Goal: Task Accomplishment & Management: Complete application form

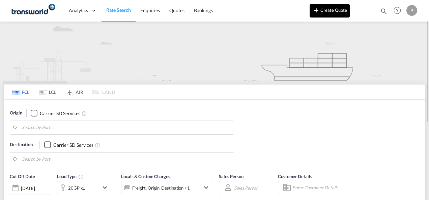
click at [335, 10] on button "Create Quote" at bounding box center [329, 10] width 40 height 13
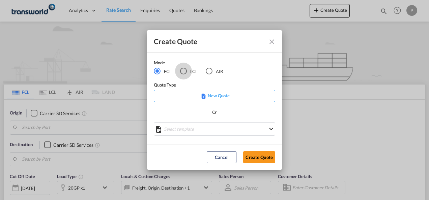
click at [185, 70] on div "LCL" at bounding box center [183, 71] width 7 height 7
click at [251, 157] on button "Create Quote" at bounding box center [259, 157] width 32 height 12
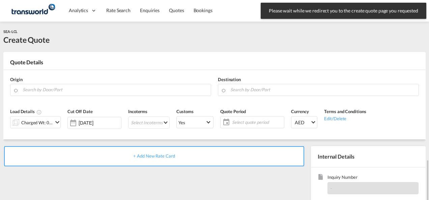
scroll to position [95, 0]
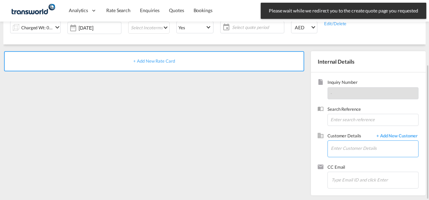
click at [355, 147] on input "Enter Customer Details" at bounding box center [374, 148] width 87 height 15
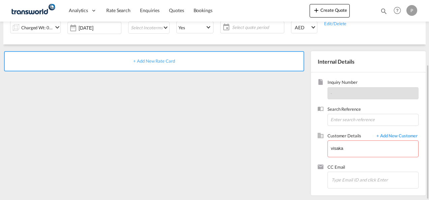
drag, startPoint x: 355, startPoint y: 148, endPoint x: 287, endPoint y: 147, distance: 68.1
click at [345, 150] on input "visaka" at bounding box center [374, 148] width 87 height 15
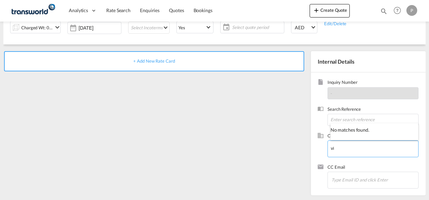
type input "v"
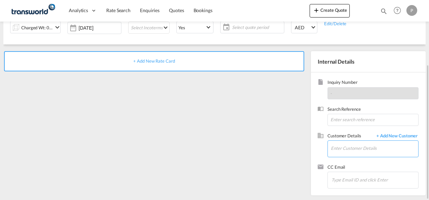
click at [344, 148] on input "Enter Customer Details" at bounding box center [374, 148] width 87 height 15
click at [405, 135] on span "+ Add New Customer" at bounding box center [395, 137] width 45 height 8
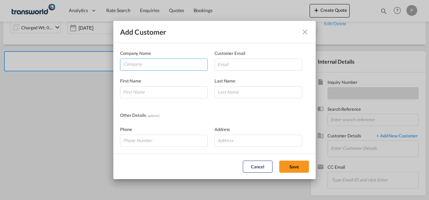
click at [160, 65] on input "Company" at bounding box center [165, 64] width 84 height 10
type input "v"
click at [135, 64] on input "Company" at bounding box center [165, 64] width 84 height 10
type input "visaka"
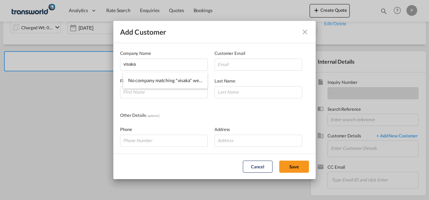
click at [304, 32] on md-icon "icon-close" at bounding box center [305, 32] width 8 height 8
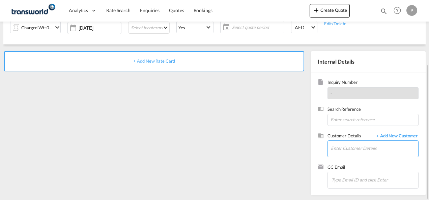
click at [346, 142] on input "Enter Customer Details" at bounding box center [374, 148] width 87 height 15
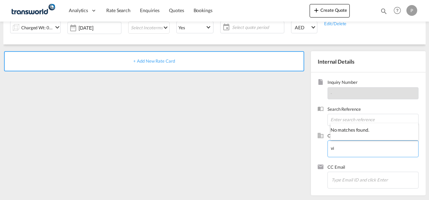
type input "v"
type input "V"
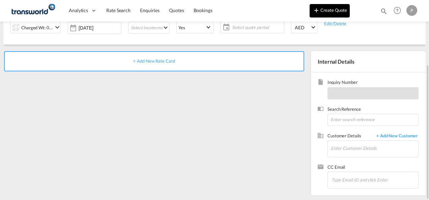
click at [328, 10] on button "Create Quote" at bounding box center [329, 10] width 40 height 13
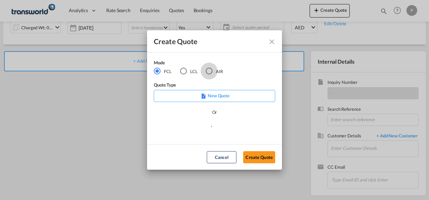
click at [210, 72] on div "AIR" at bounding box center [209, 71] width 7 height 7
click at [255, 158] on button "Create Quote" at bounding box center [259, 157] width 32 height 12
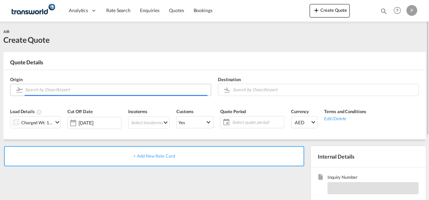
click at [66, 92] on input "Search by Door/Airport" at bounding box center [116, 90] width 182 height 12
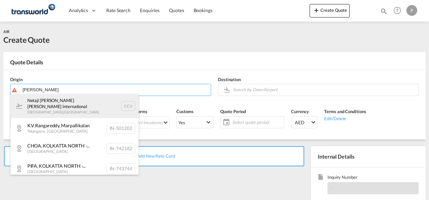
click at [67, 110] on div "Netaji [PERSON_NAME] [PERSON_NAME] International [GEOGRAPHIC_DATA] , [GEOGRAPHI…" at bounding box center [74, 106] width 128 height 24
type input "Netaji [PERSON_NAME] [PERSON_NAME] International, [GEOGRAPHIC_DATA], CCU"
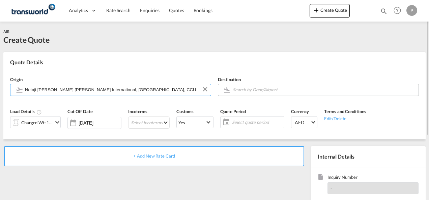
click at [252, 90] on input "Search by Door/Airport" at bounding box center [324, 90] width 182 height 12
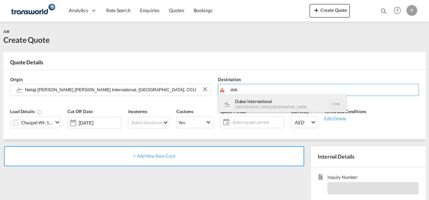
click at [248, 104] on div "Dubai International [GEOGRAPHIC_DATA] , [GEOGRAPHIC_DATA] DXB" at bounding box center [282, 104] width 128 height 20
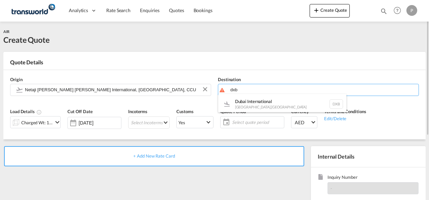
type input "Dubai International, [GEOGRAPHIC_DATA], DXB"
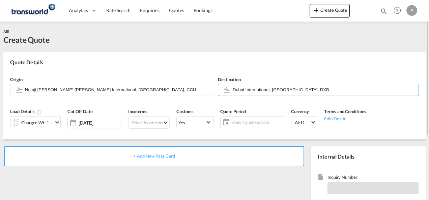
click at [57, 123] on md-icon "icon-chevron-down" at bounding box center [57, 122] width 8 height 8
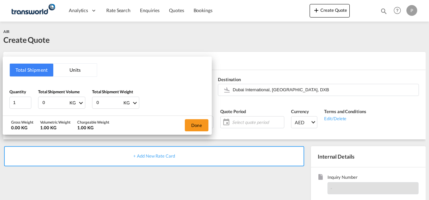
drag, startPoint x: 49, startPoint y: 100, endPoint x: 428, endPoint y: 93, distance: 379.8
click at [16, 96] on div "Quantity 1 Total Shipment Volume 0 KG CBM CFT KG LB Total Shipment Weight 0 KG …" at bounding box center [106, 99] width 195 height 20
type input "164.50"
click at [189, 123] on button "Done" at bounding box center [197, 125] width 24 height 12
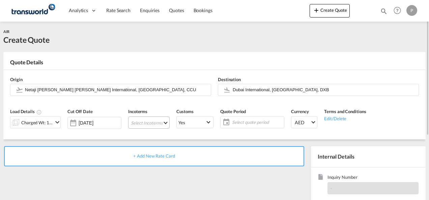
click at [144, 122] on md-select "Select Incoterms FOB - export Free on Board FOB - import Free on Board FAS - ex…" at bounding box center [148, 123] width 41 height 12
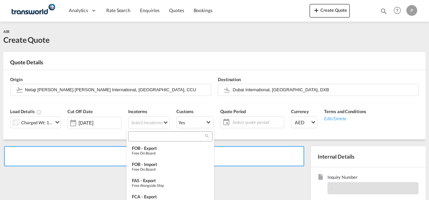
click at [140, 137] on input "search" at bounding box center [167, 136] width 75 height 6
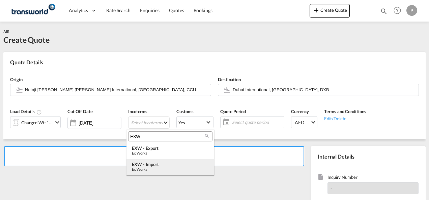
type input "EXW"
click at [150, 167] on div "EXW - import" at bounding box center [170, 164] width 77 height 5
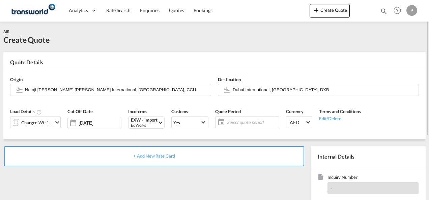
click at [244, 124] on span "Select quote period" at bounding box center [252, 122] width 50 height 6
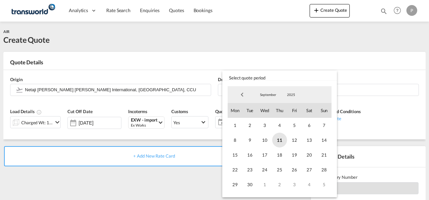
click at [279, 140] on span "11" at bounding box center [279, 140] width 15 height 15
click at [252, 185] on span "30" at bounding box center [249, 184] width 15 height 15
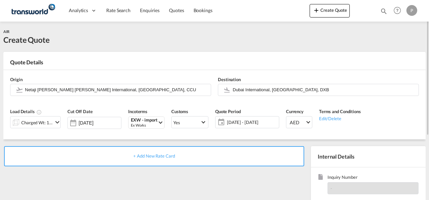
scroll to position [95, 0]
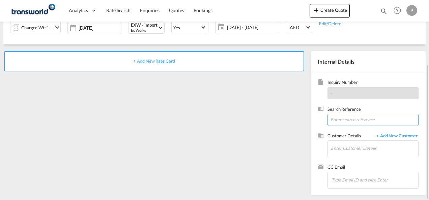
click at [345, 121] on input at bounding box center [372, 120] width 91 height 12
click at [341, 119] on input at bounding box center [372, 120] width 91 height 12
paste input "176 1450 6645"
type input "176 1450 6645"
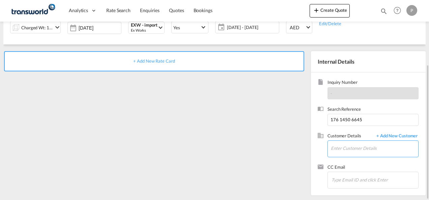
click at [345, 145] on input "Enter Customer Details" at bounding box center [374, 148] width 87 height 15
click at [346, 148] on input "Enter Customer Details" at bounding box center [374, 148] width 87 height 15
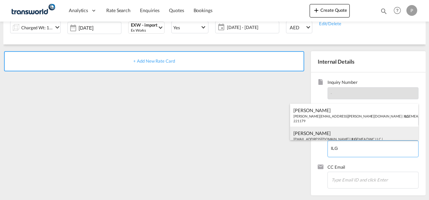
click at [339, 135] on div "[PERSON_NAME] [EMAIL_ADDRESS][DOMAIN_NAME] | ILG EMEA DWC LLC | 221179" at bounding box center [354, 138] width 128 height 23
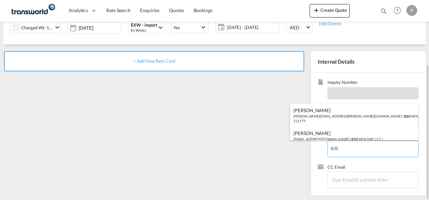
type input "ILG EMEA DWC LLC, [PERSON_NAME], [EMAIL_ADDRESS][DOMAIN_NAME]"
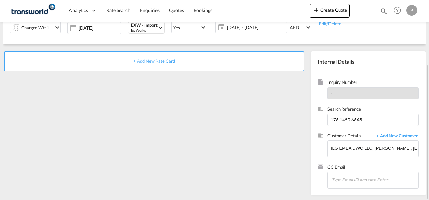
click at [146, 60] on span "+ Add New Rate Card" at bounding box center [153, 60] width 41 height 5
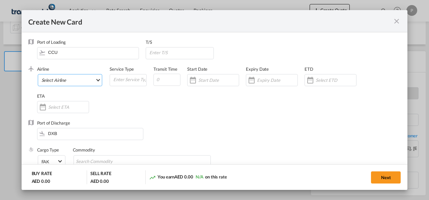
click at [64, 81] on md-select "Select Airline AIR EXPRESS S.A. (1166- / -) CMA CGM Air Cargo (1140-2C / -) DDW…" at bounding box center [70, 80] width 65 height 12
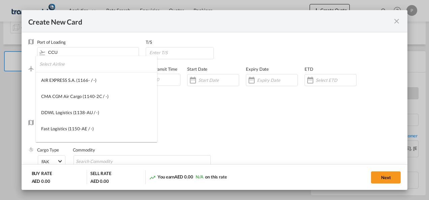
click at [75, 70] on input "search" at bounding box center [98, 64] width 118 height 16
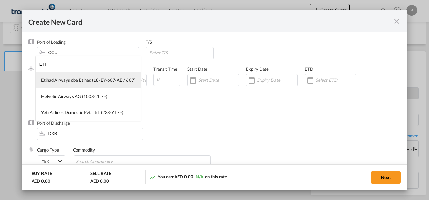
type input "ETI"
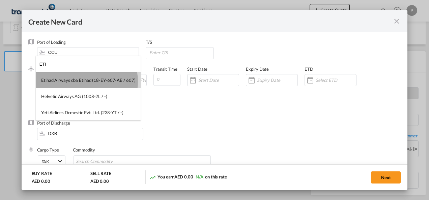
click at [76, 82] on div "Etihad Airways dba Etihad (18-EY-607-AE / 607)" at bounding box center [88, 80] width 94 height 6
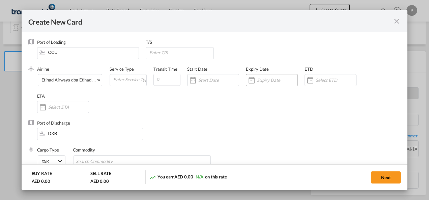
click at [262, 80] on input "Create New CardPort ..." at bounding box center [277, 80] width 40 height 5
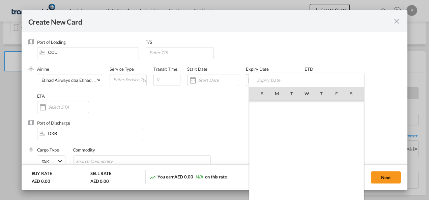
scroll to position [156098, 0]
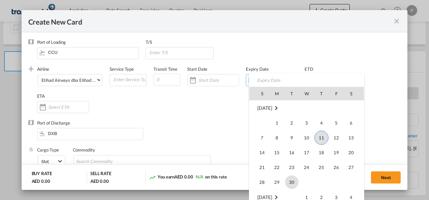
click at [290, 183] on span "30" at bounding box center [291, 182] width 13 height 13
type input "[DATE]"
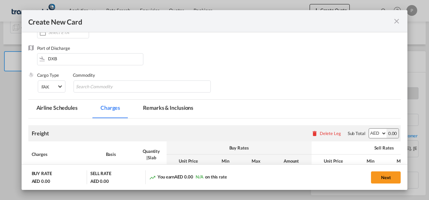
scroll to position [67, 0]
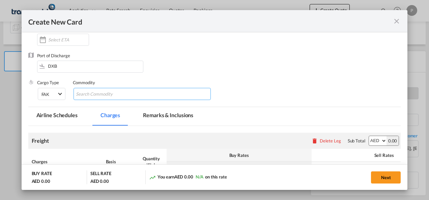
click at [116, 96] on input "Chips input." at bounding box center [107, 94] width 62 height 11
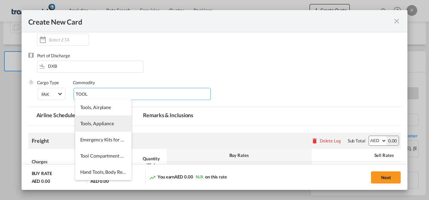
type input "TOOL"
click at [106, 124] on span "Tools, Appliance" at bounding box center [97, 124] width 34 height 6
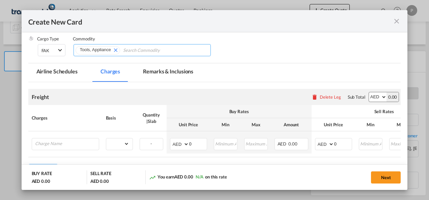
scroll to position [135, 0]
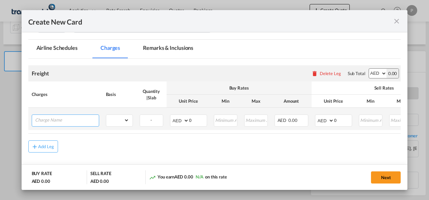
click at [65, 121] on input "Charge Name" at bounding box center [67, 120] width 64 height 10
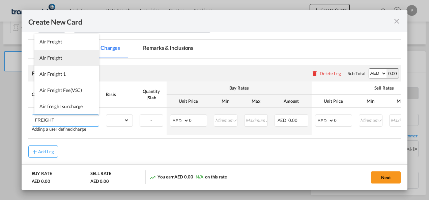
click at [61, 58] on span "Air Freight" at bounding box center [50, 58] width 23 height 6
type input "Air Freight"
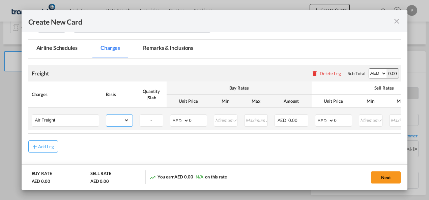
click at [126, 119] on select "gross_weight volumetric_weight per_shipment per_bl per_km % on air freight per_…" at bounding box center [117, 120] width 23 height 11
select select "per_shipment"
click at [106, 115] on select "gross_weight volumetric_weight per_shipment per_bl per_km % on air freight per_…" at bounding box center [117, 120] width 23 height 11
click at [199, 120] on input "0" at bounding box center [198, 120] width 18 height 10
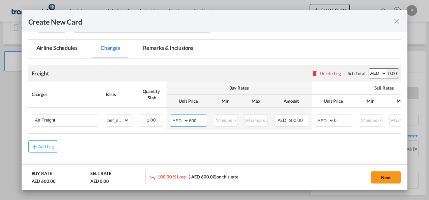
type input "600"
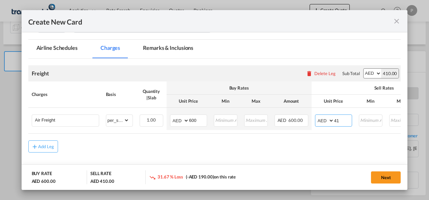
type input "4"
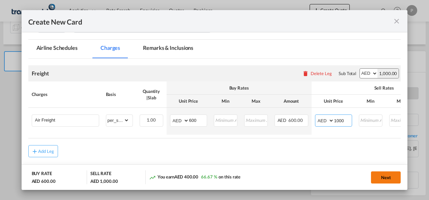
type input "1000"
click at [388, 179] on button "Next" at bounding box center [386, 178] width 30 height 12
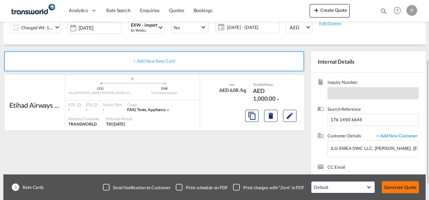
click at [400, 186] on button "Generate Quote" at bounding box center [399, 187] width 37 height 12
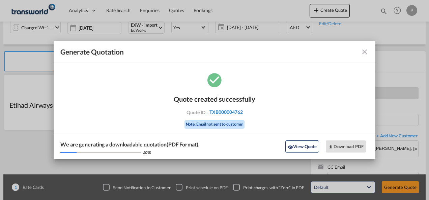
click at [226, 113] on span "TXB000004762" at bounding box center [225, 112] width 33 height 6
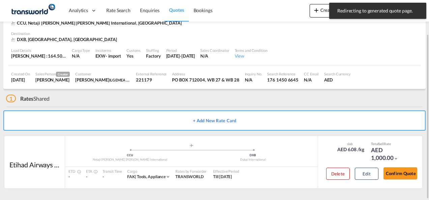
scroll to position [41, 0]
click at [402, 175] on button "Confirm Quote" at bounding box center [400, 174] width 34 height 12
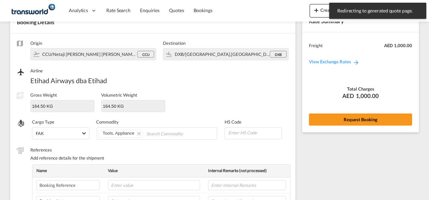
scroll to position [250, 0]
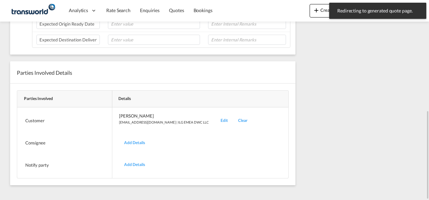
click at [215, 118] on div "Edit" at bounding box center [224, 121] width 18 height 16
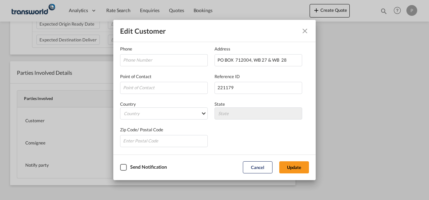
scroll to position [80, 0]
click at [260, 165] on button "Cancel" at bounding box center [258, 167] width 30 height 12
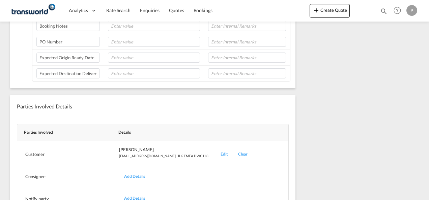
scroll to position [0, 0]
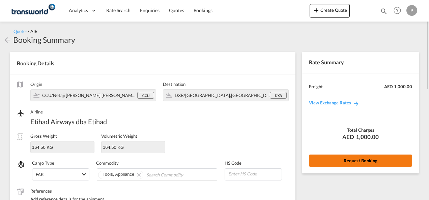
click at [356, 159] on button "Request Booking" at bounding box center [360, 161] width 103 height 12
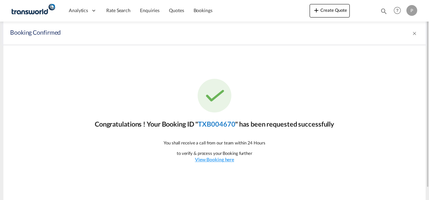
click at [217, 123] on link "TXB004670" at bounding box center [216, 124] width 37 height 8
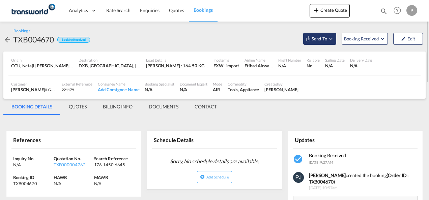
click at [333, 39] on md-icon "Open demo menu" at bounding box center [331, 39] width 6 height 6
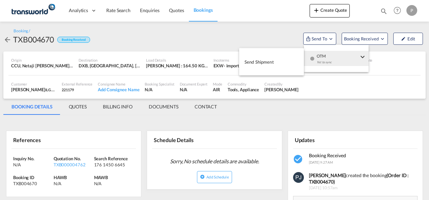
click at [264, 64] on span "Send Shipment" at bounding box center [258, 62] width 29 height 11
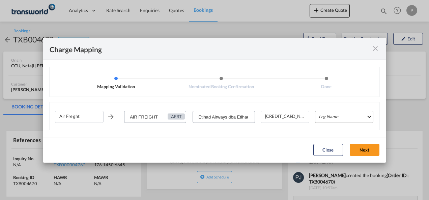
click at [347, 119] on md-select "Leg Name HANDLING ORIGIN HANDLING DESTINATION OTHERS TL PICK UP CUSTOMS ORIGIN …" at bounding box center [344, 117] width 58 height 12
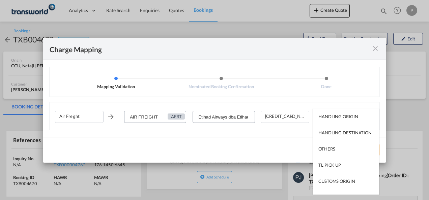
type md-option "HANDLING ORIGIN"
type md-option "AIR"
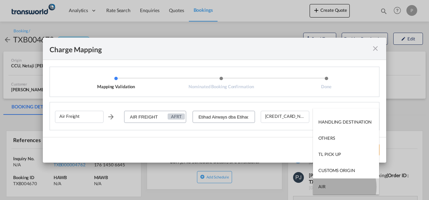
click at [333, 187] on md-option "AIR" at bounding box center [346, 187] width 66 height 16
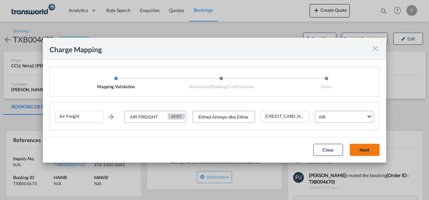
click at [365, 149] on button "Next" at bounding box center [364, 150] width 30 height 12
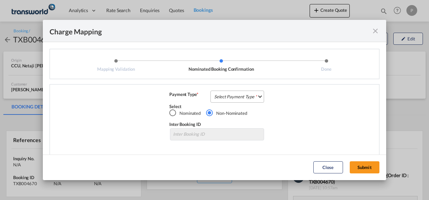
click at [230, 96] on md-select "Select Payment Type COLLECT PREPAID" at bounding box center [237, 97] width 54 height 12
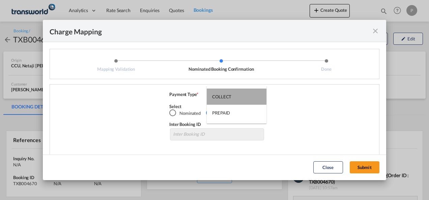
click at [229, 97] on div "COLLECT" at bounding box center [221, 97] width 19 height 6
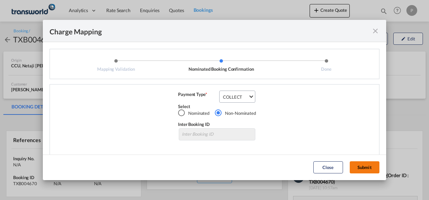
click at [368, 166] on button "Submit" at bounding box center [364, 167] width 30 height 12
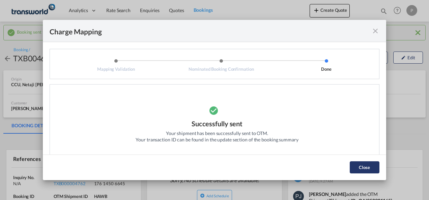
click at [367, 164] on button "Close" at bounding box center [364, 167] width 30 height 12
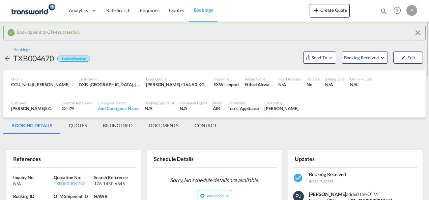
scroll to position [67, 0]
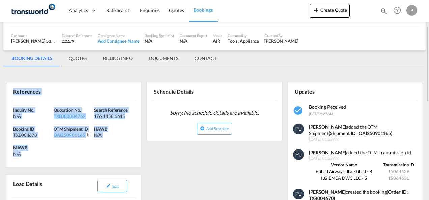
drag, startPoint x: 13, startPoint y: 92, endPoint x: 48, endPoint y: 156, distance: 73.3
click at [48, 156] on div "References Inquiry No. N/A Quotation No. TXB000004762 Search Reference 176 1450…" at bounding box center [73, 125] width 135 height 86
copy div "References Inquiry No. N/A Quotation No. TXB000004762 Search Reference 176 1450…"
